Goal: Information Seeking & Learning: Learn about a topic

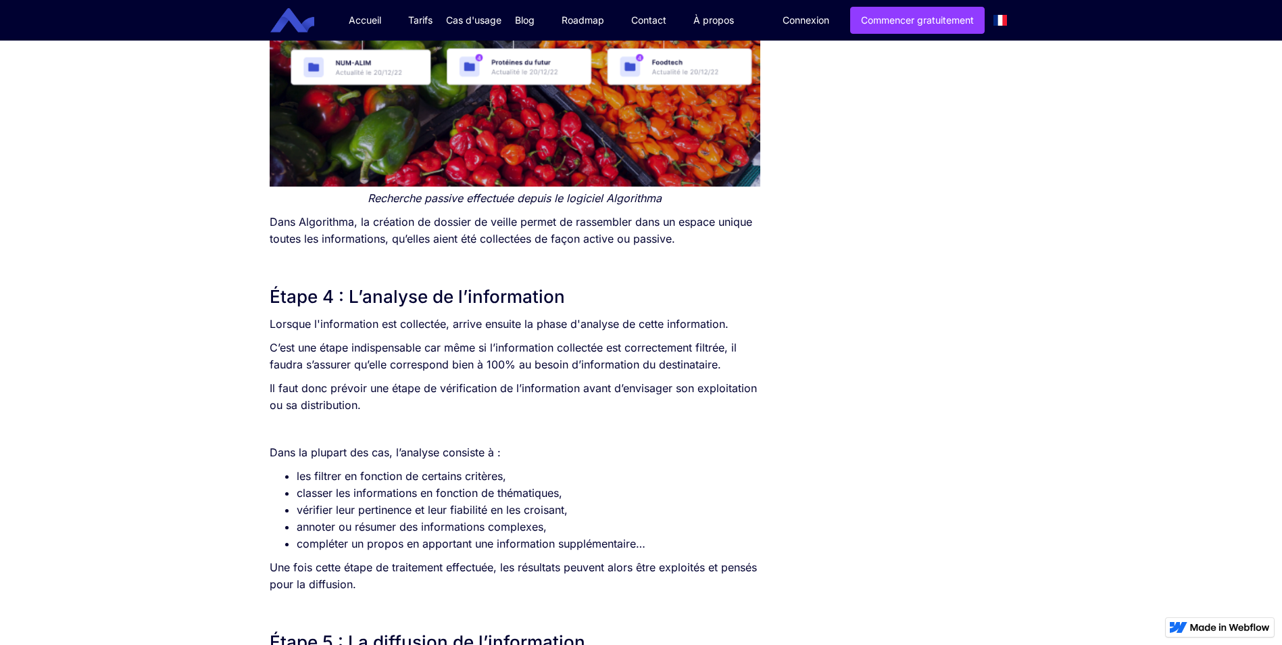
scroll to position [2567, 0]
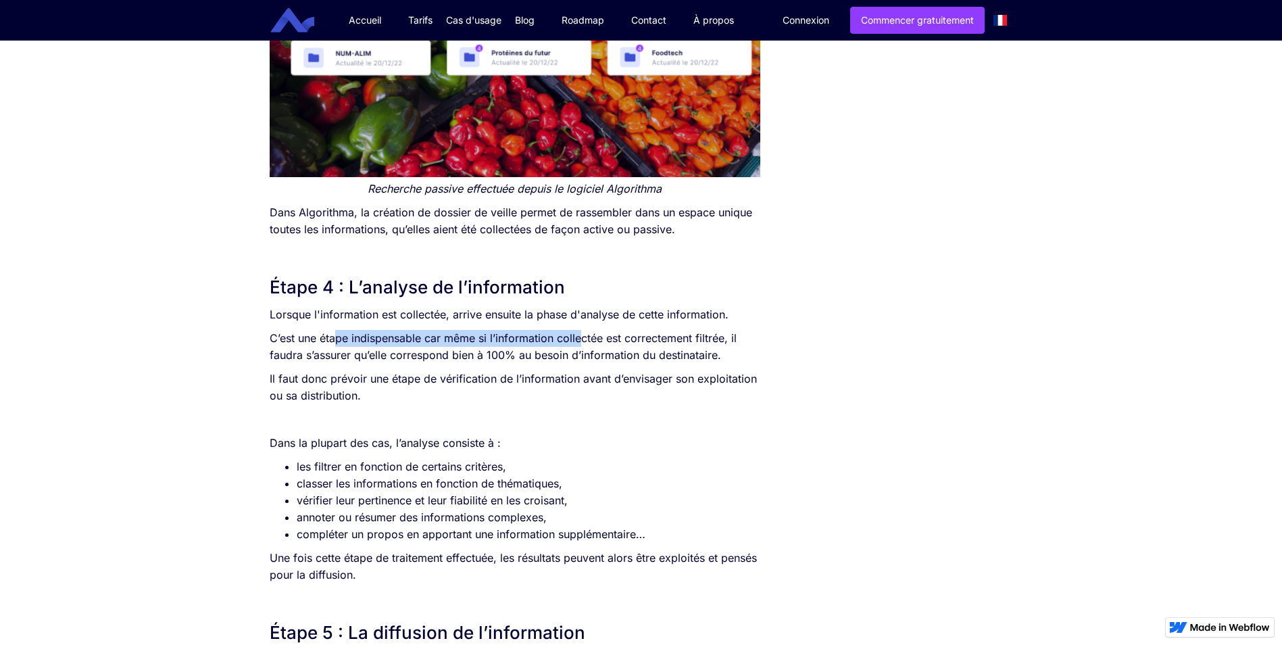
drag, startPoint x: 336, startPoint y: 333, endPoint x: 584, endPoint y: 334, distance: 247.9
click at [584, 334] on p "C’est une étape indispensable car même si l’information collectée est correctem…" at bounding box center [515, 347] width 491 height 34
drag, startPoint x: 584, startPoint y: 334, endPoint x: 376, endPoint y: 337, distance: 207.4
click at [376, 337] on p "C’est une étape indispensable car même si l’information collectée est correctem…" at bounding box center [515, 347] width 491 height 34
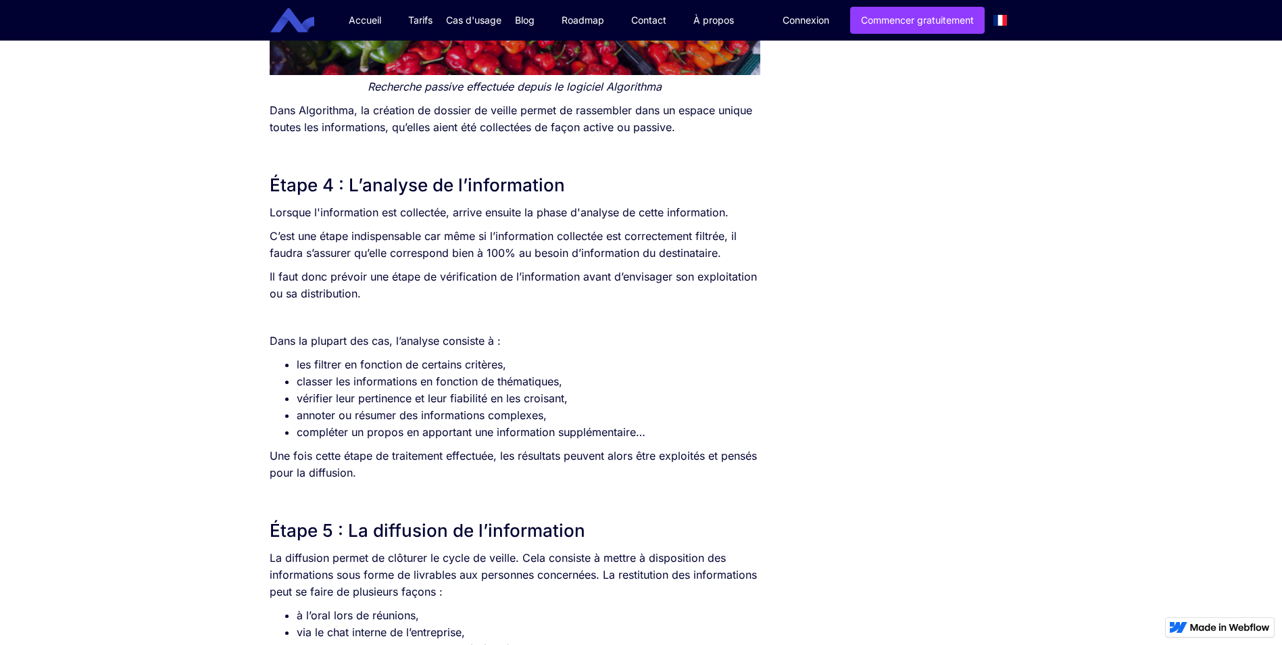
scroll to position [2702, 0]
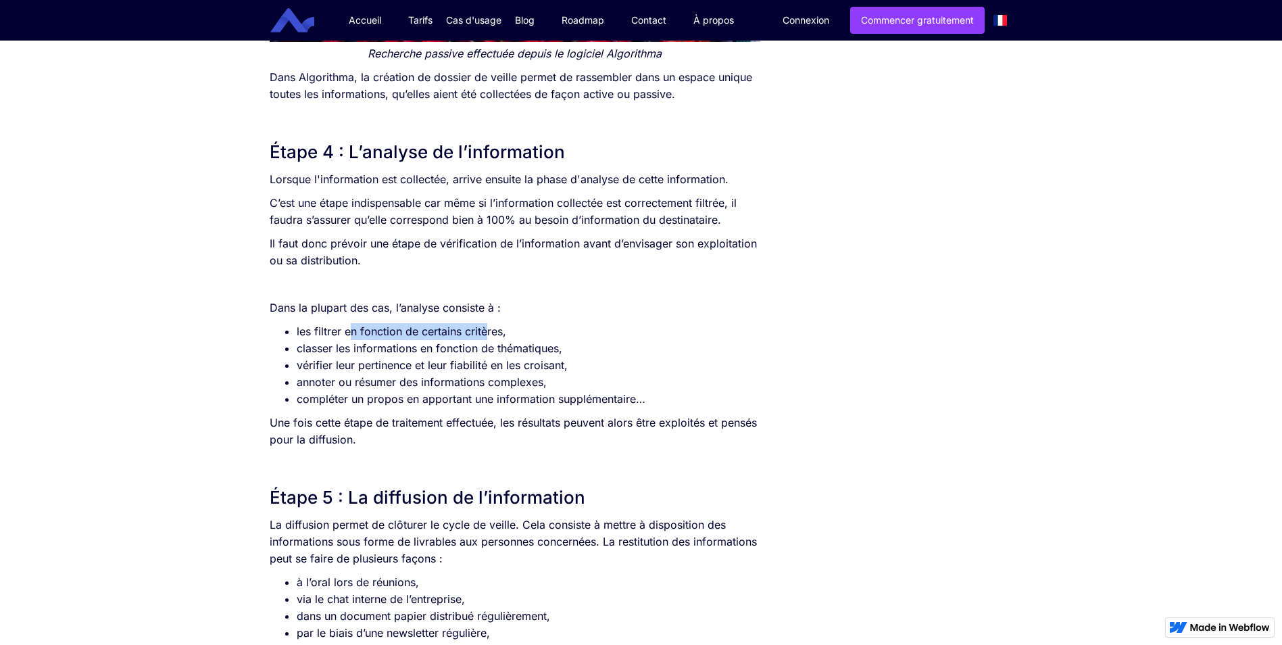
drag, startPoint x: 352, startPoint y: 334, endPoint x: 484, endPoint y: 330, distance: 132.5
click at [484, 330] on li "les filtrer en fonction de certains critères," at bounding box center [529, 331] width 464 height 17
drag, startPoint x: 484, startPoint y: 330, endPoint x: 397, endPoint y: 334, distance: 88.0
click at [421, 334] on li "les filtrer en fonction de certains critères," at bounding box center [529, 331] width 464 height 17
drag, startPoint x: 316, startPoint y: 348, endPoint x: 506, endPoint y: 343, distance: 190.6
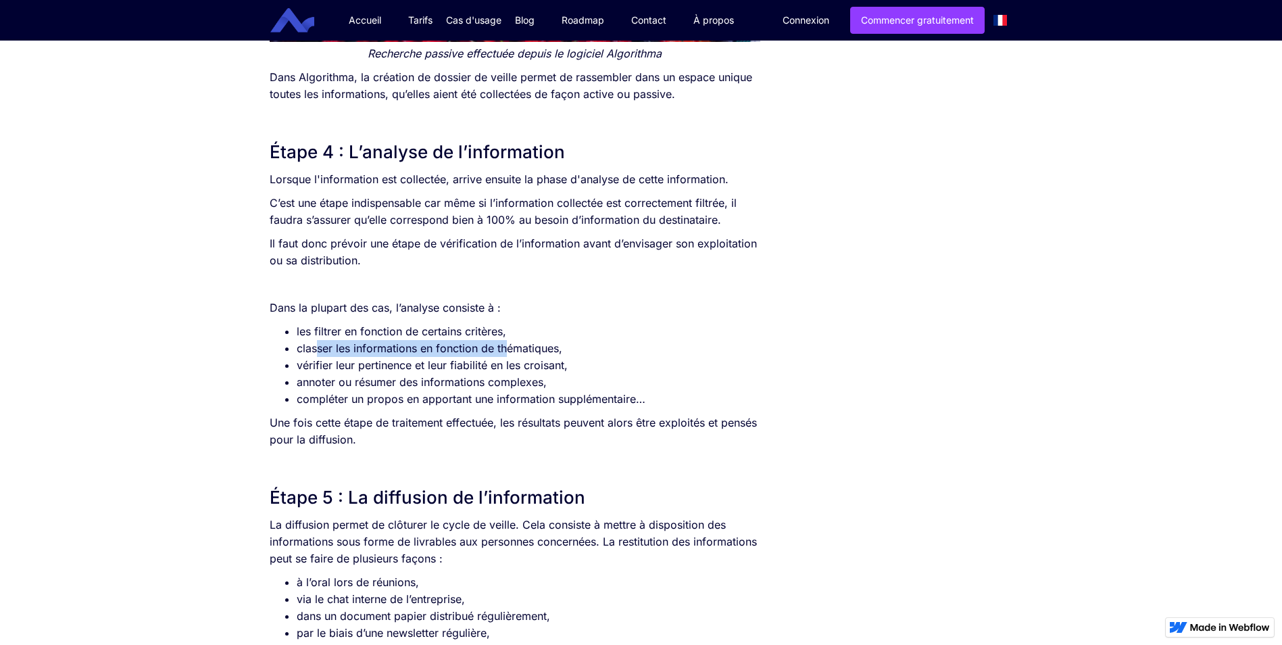
click at [506, 343] on li "classer les informations en fonction de thématiques," at bounding box center [529, 348] width 464 height 17
drag, startPoint x: 506, startPoint y: 343, endPoint x: 459, endPoint y: 356, distance: 49.0
click at [514, 354] on li "classer les informations en fonction de thématiques," at bounding box center [529, 348] width 464 height 17
drag, startPoint x: 309, startPoint y: 366, endPoint x: 550, endPoint y: 355, distance: 240.8
click at [550, 355] on ul "les filtrer en fonction de certains critères, classer les informations en fonct…" at bounding box center [515, 365] width 491 height 84
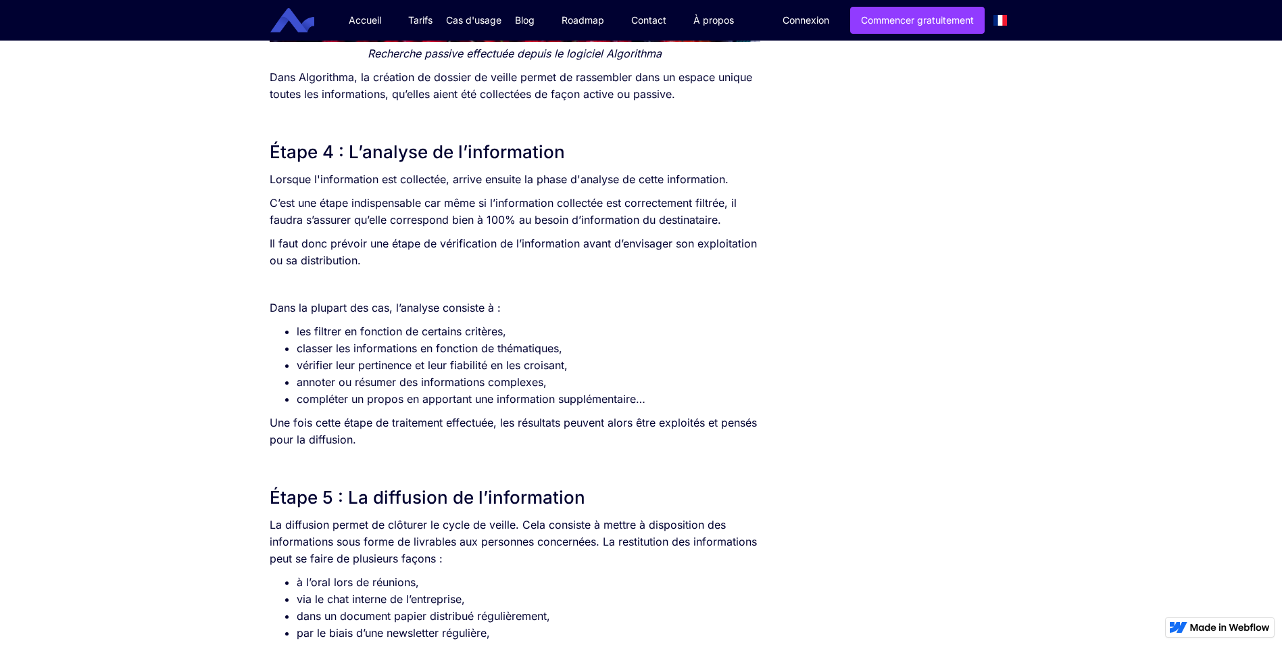
click at [550, 361] on li "vérifier leur pertinence et leur fiabilité en les croisant," at bounding box center [529, 365] width 464 height 17
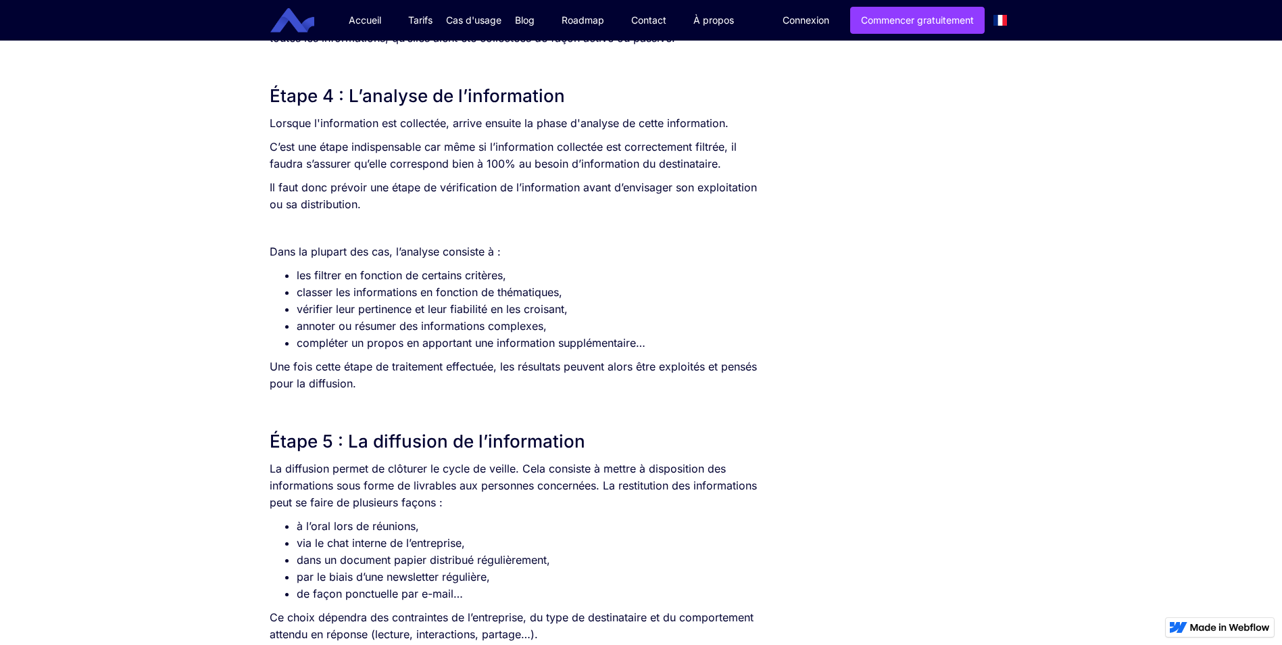
scroll to position [2770, 0]
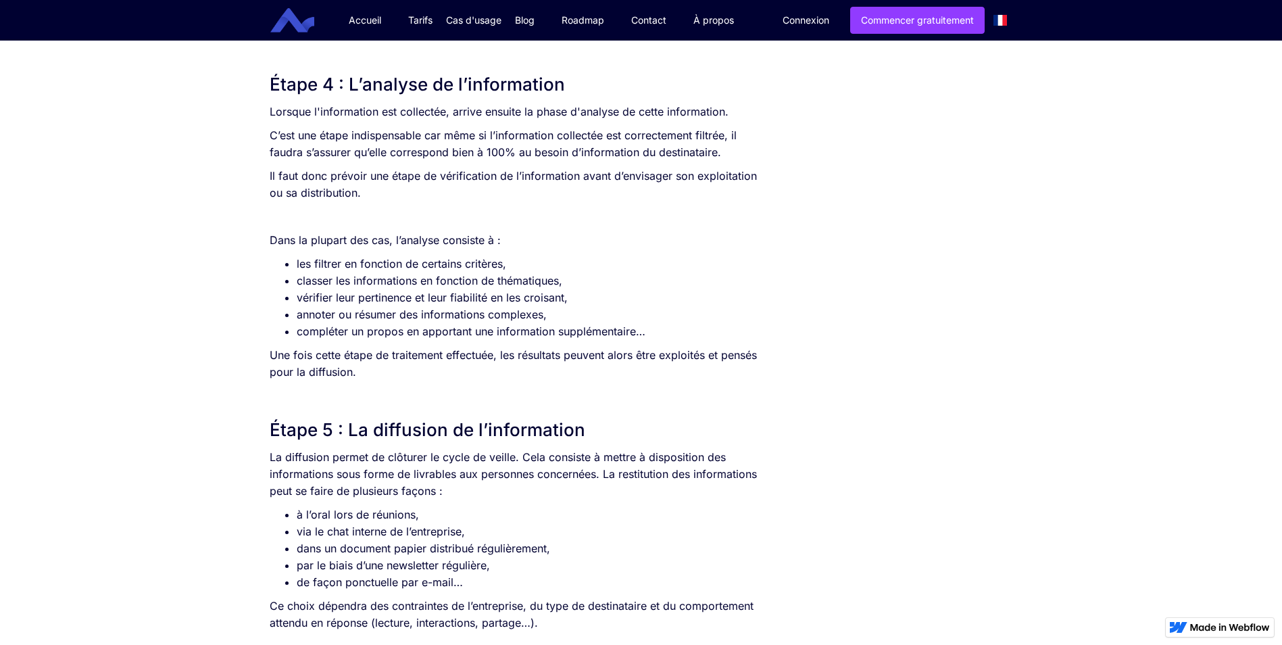
drag, startPoint x: 314, startPoint y: 313, endPoint x: 550, endPoint y: 309, distance: 235.8
click at [550, 309] on li "annoter ou résumer des informations complexes," at bounding box center [529, 314] width 464 height 17
drag, startPoint x: 550, startPoint y: 309, endPoint x: 387, endPoint y: 326, distance: 163.7
click at [424, 326] on li "compléter un propos en apportant une information supplémentaire…" at bounding box center [529, 331] width 464 height 17
drag, startPoint x: 295, startPoint y: 333, endPoint x: 591, endPoint y: 322, distance: 296.8
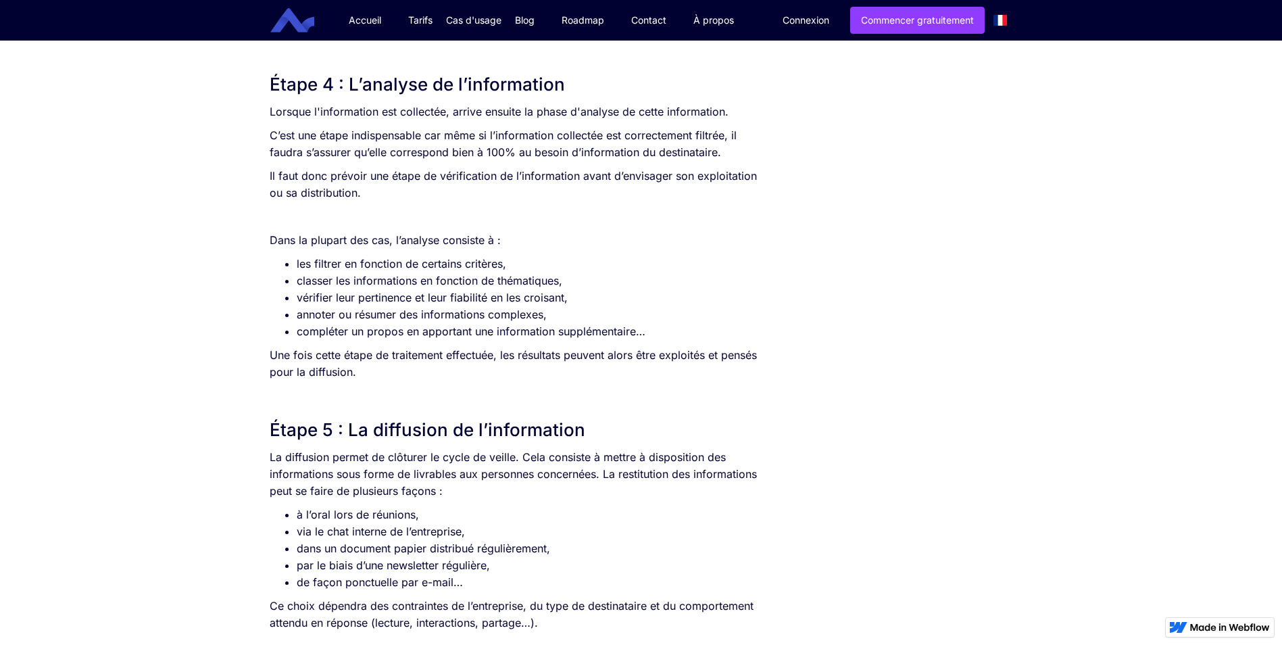
click at [591, 322] on ul "les filtrer en fonction de certains critères, classer les informations en fonct…" at bounding box center [515, 297] width 491 height 84
click at [597, 330] on li "compléter un propos en apportant une information supplémentaire…" at bounding box center [529, 331] width 464 height 17
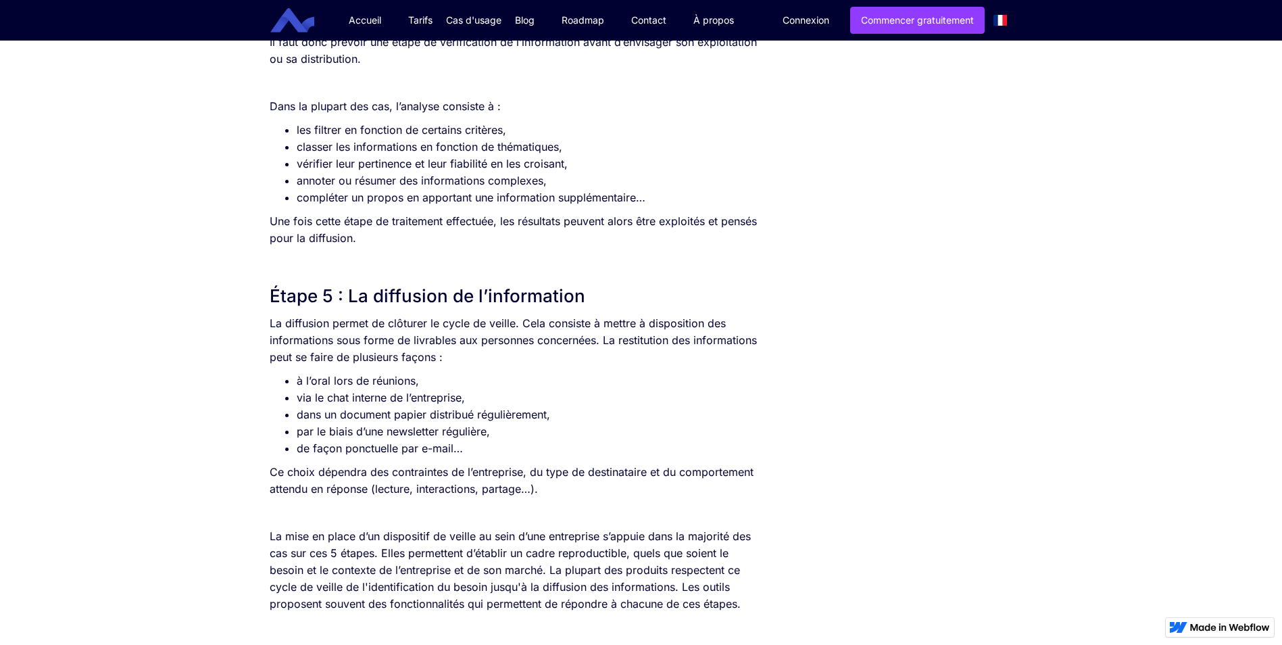
scroll to position [2905, 0]
